Goal: Information Seeking & Learning: Learn about a topic

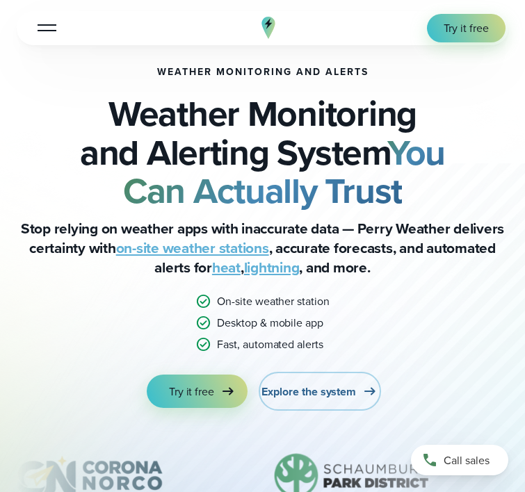
click at [320, 392] on span "Explore the system" at bounding box center [309, 392] width 95 height 16
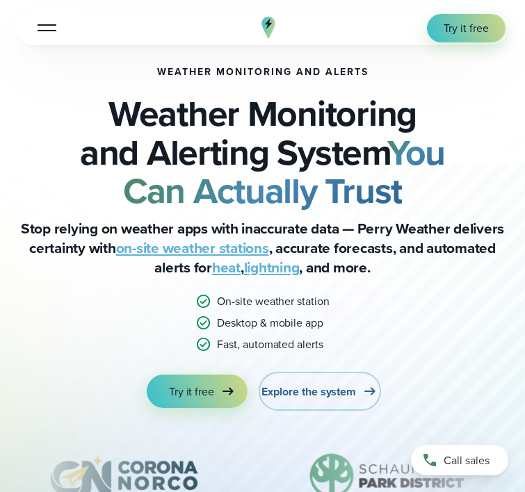
click at [320, 392] on span "Explore the system" at bounding box center [309, 392] width 95 height 16
